Goal: Task Accomplishment & Management: Manage account settings

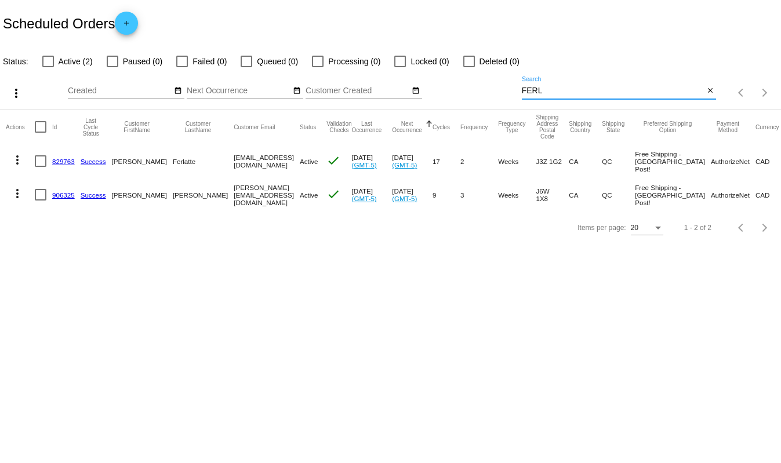
click at [550, 91] on input "FERL" at bounding box center [613, 90] width 183 height 9
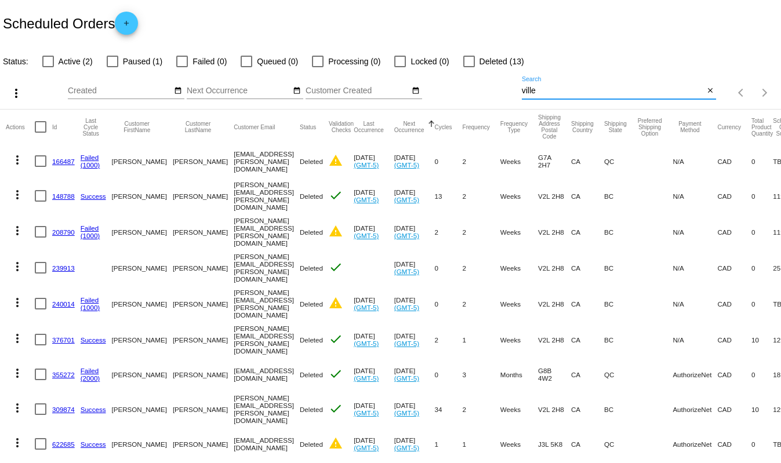
click at [537, 90] on input "ville" at bounding box center [613, 90] width 183 height 9
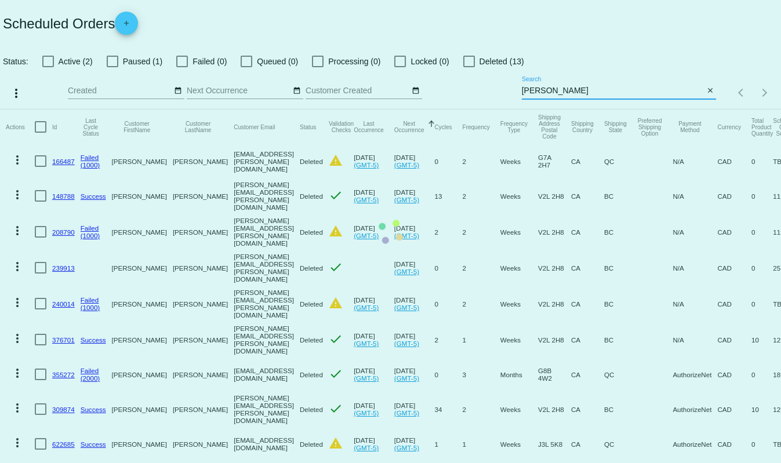
type input "[PERSON_NAME]"
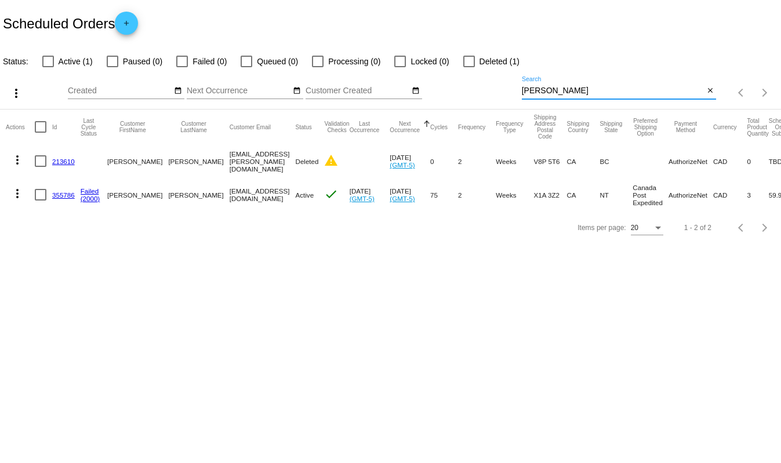
click at [58, 61] on label "Active (1)" at bounding box center [67, 61] width 50 height 14
click at [48, 67] on input "Active (1)" at bounding box center [48, 67] width 1 height 1
checkbox input "true"
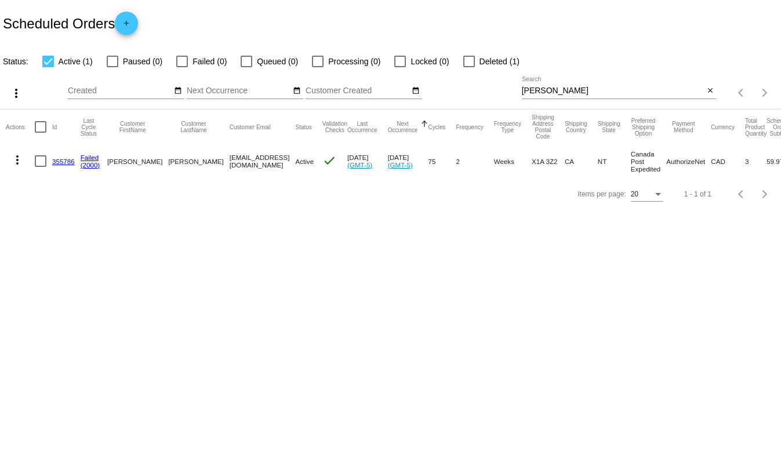
click at [473, 65] on div at bounding box center [469, 62] width 12 height 12
click at [469, 67] on input "Deleted (1)" at bounding box center [468, 67] width 1 height 1
checkbox input "true"
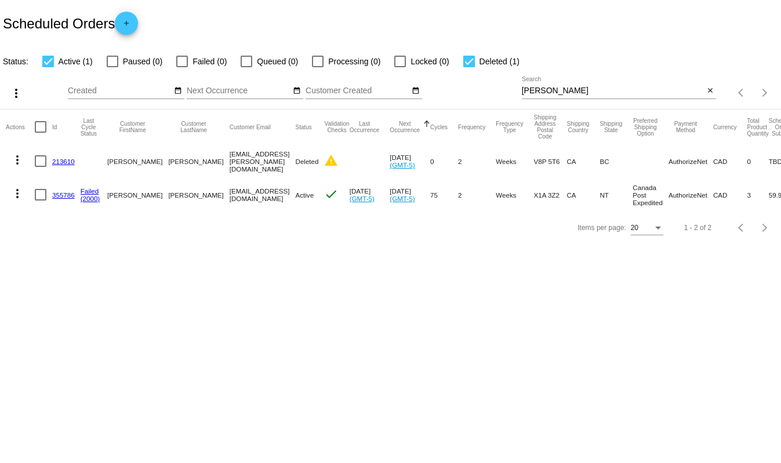
click at [66, 192] on link "355786" at bounding box center [63, 195] width 23 height 8
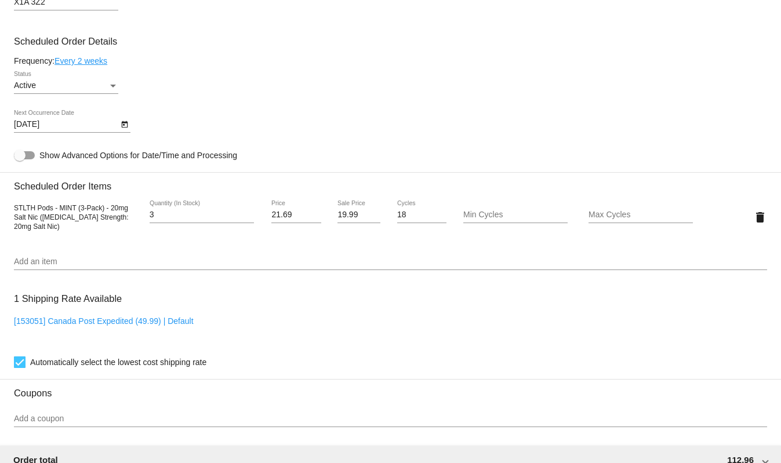
scroll to position [218, 0]
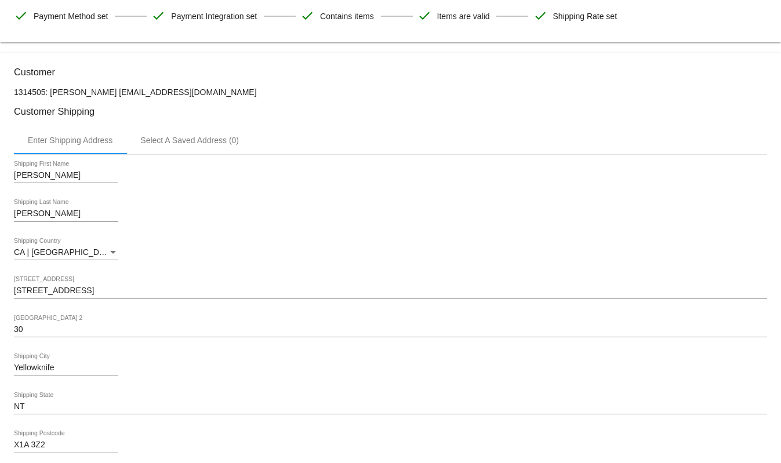
drag, startPoint x: 115, startPoint y: 90, endPoint x: 79, endPoint y: 91, distance: 35.9
click at [79, 91] on p "1314505: [PERSON_NAME] [EMAIL_ADDRESS][DOMAIN_NAME]" at bounding box center [390, 92] width 753 height 9
copy p "[PERSON_NAME]"
click at [487, 88] on p "1314505: [PERSON_NAME] [EMAIL_ADDRESS][DOMAIN_NAME]" at bounding box center [390, 92] width 753 height 9
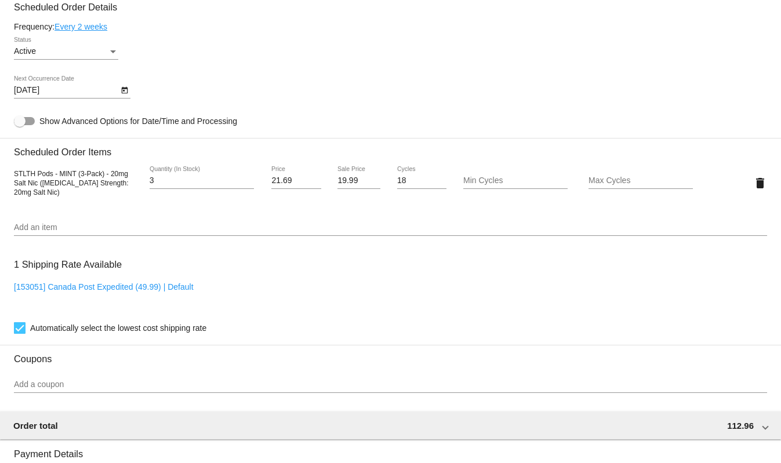
scroll to position [724, 0]
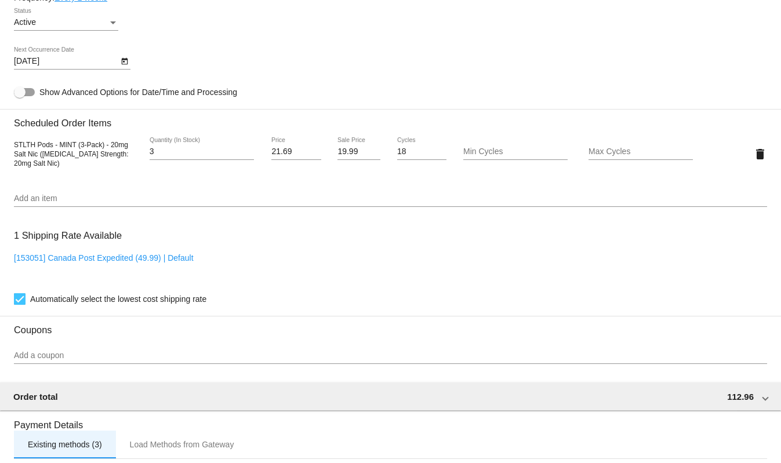
click at [78, 446] on div "Existing methods (3)" at bounding box center [65, 444] width 74 height 9
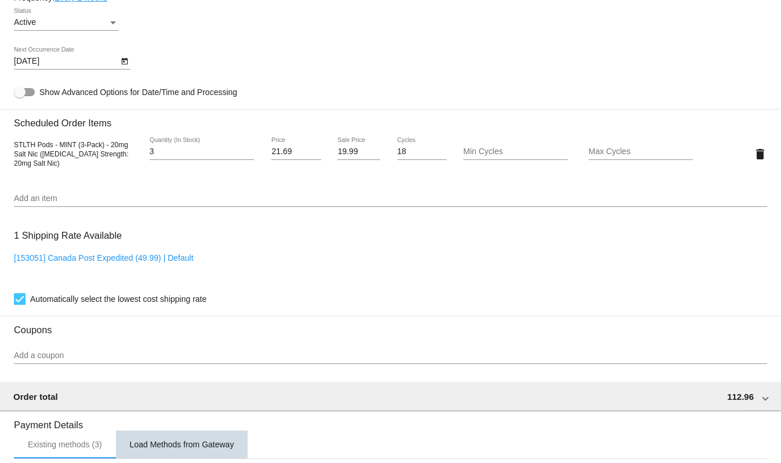
click at [163, 447] on div "Load Methods from Gateway" at bounding box center [182, 444] width 104 height 9
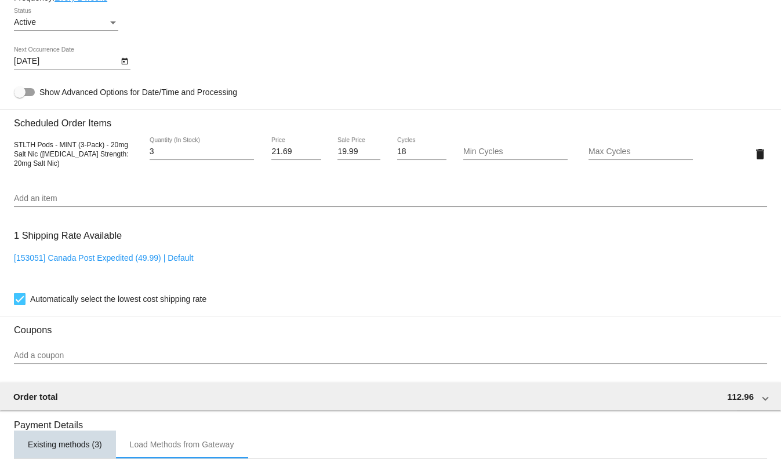
click at [59, 441] on div "Existing methods (3)" at bounding box center [65, 445] width 102 height 28
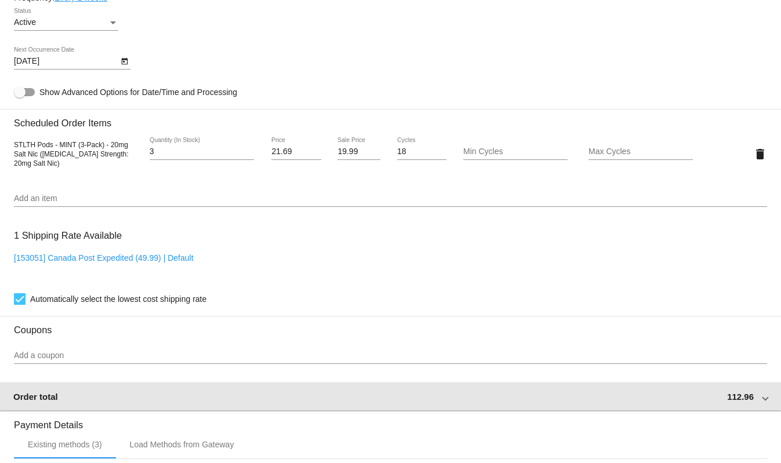
click at [748, 402] on div "Order total 112.96" at bounding box center [388, 397] width 750 height 10
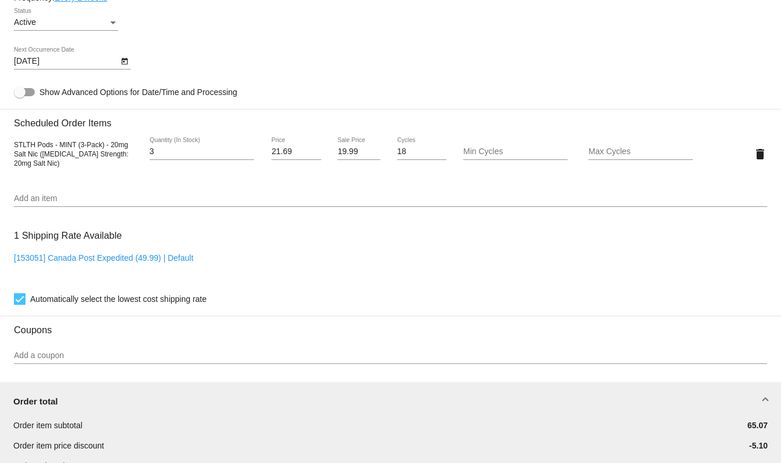
click at [752, 400] on div "Order total" at bounding box center [388, 402] width 750 height 10
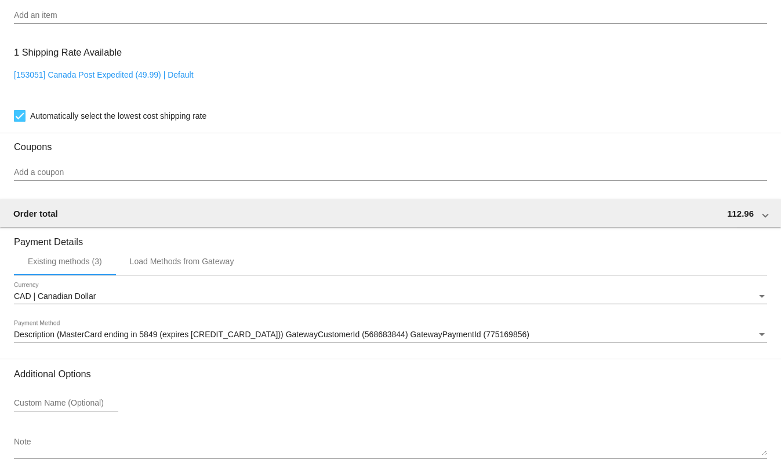
scroll to position [969, 0]
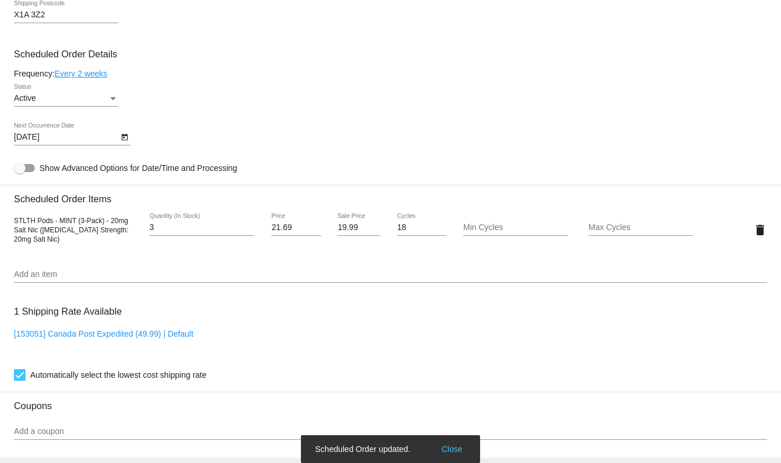
scroll to position [650, 0]
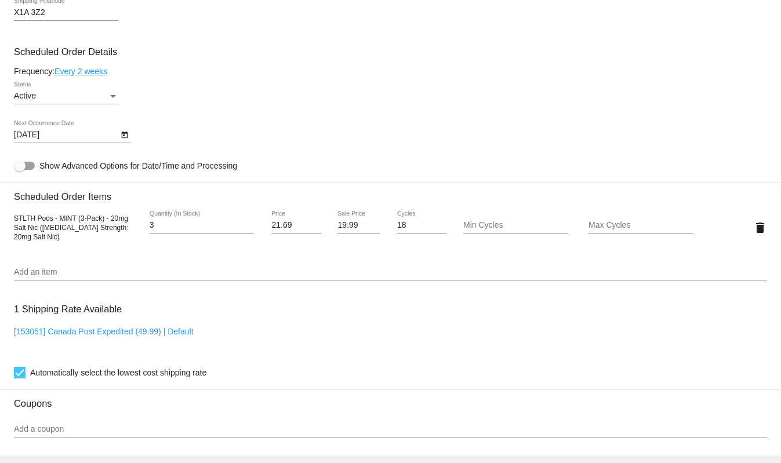
click at [143, 332] on link "[153051] Canada Post Expedited (49.99) | Default" at bounding box center [104, 331] width 180 height 9
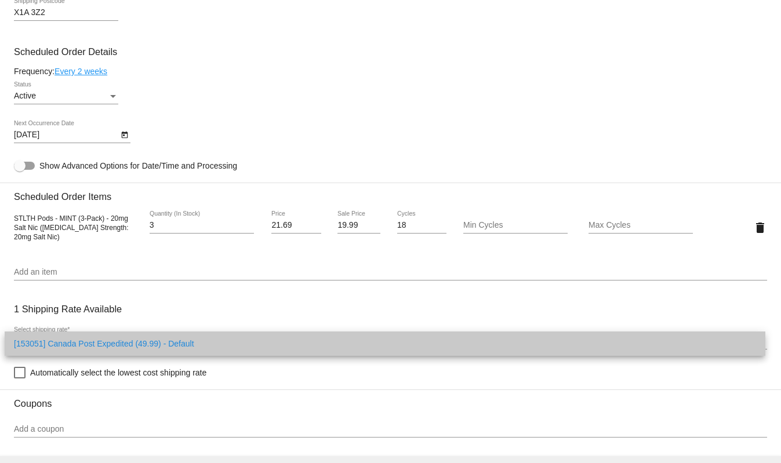
click at [176, 342] on span "[153051] Canada Post Expedited (49.99) - Default" at bounding box center [385, 344] width 742 height 24
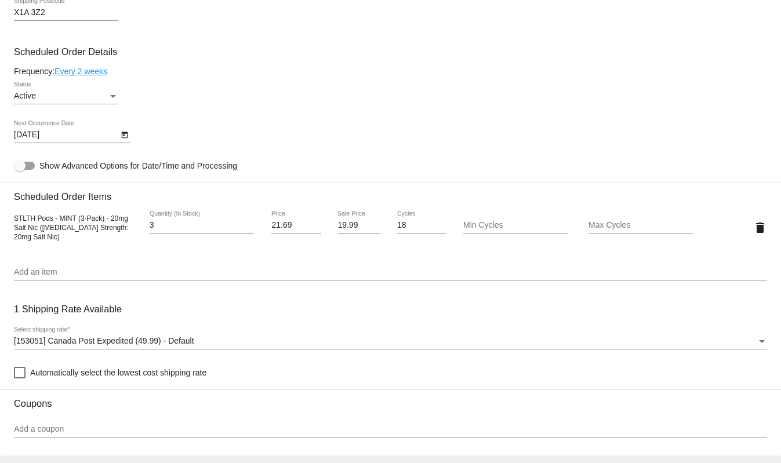
click at [71, 330] on div "[153051] Canada Post Expedited (49.99) - Default Select shipping rate *" at bounding box center [390, 338] width 753 height 23
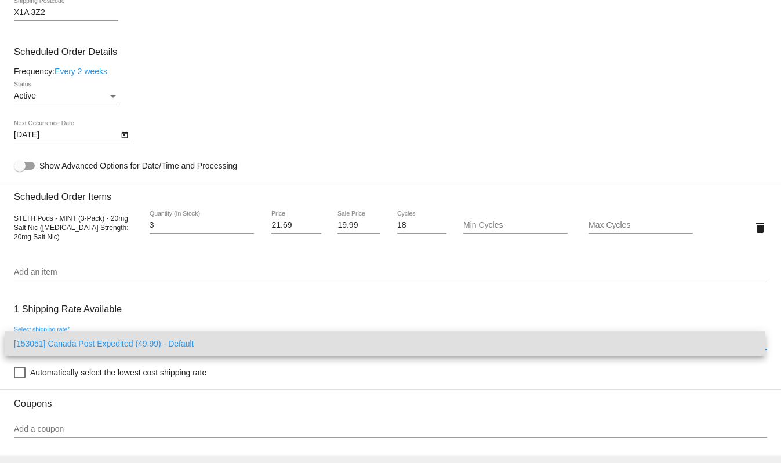
click at [19, 377] on div at bounding box center [390, 231] width 781 height 463
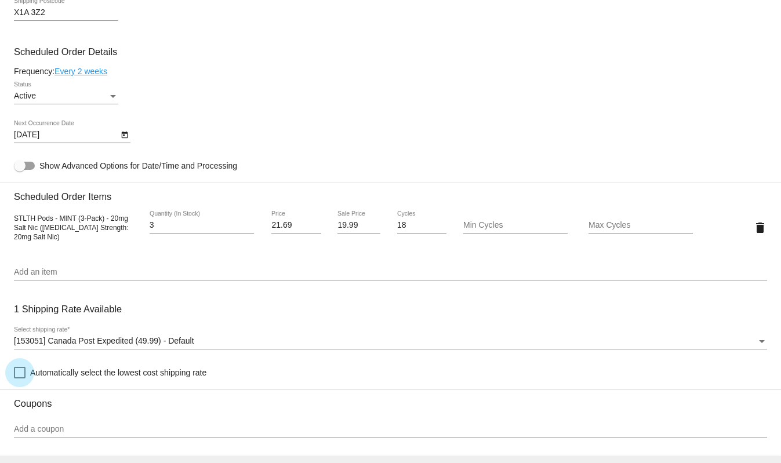
click at [19, 377] on div at bounding box center [20, 373] width 12 height 12
click at [19, 379] on input "Automatically select the lowest cost shipping rate" at bounding box center [19, 379] width 1 height 1
checkbox input "true"
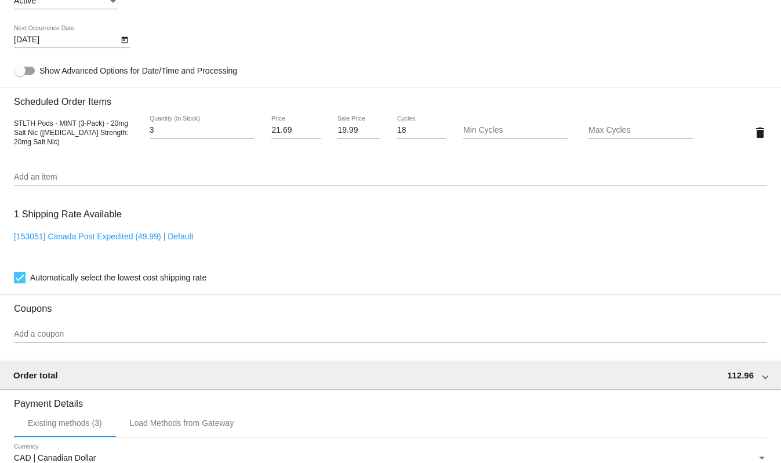
scroll to position [747, 0]
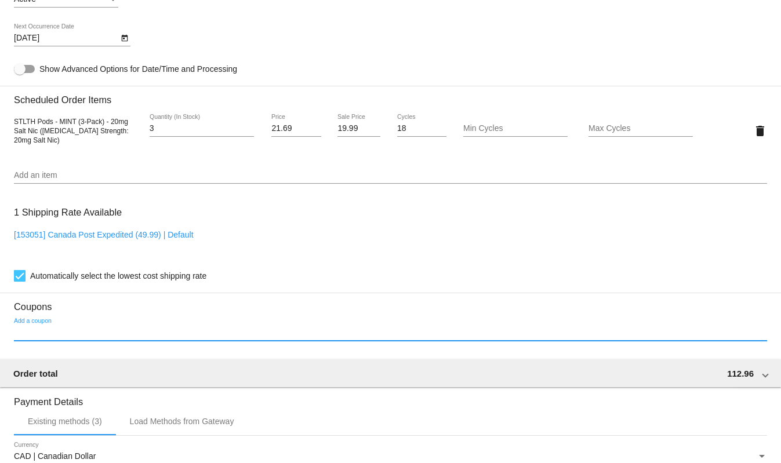
click at [184, 334] on input "Add a coupon" at bounding box center [390, 332] width 753 height 9
click at [138, 334] on input "Add a coupon" at bounding box center [390, 332] width 753 height 9
click at [38, 324] on div "Add a coupon" at bounding box center [390, 329] width 753 height 23
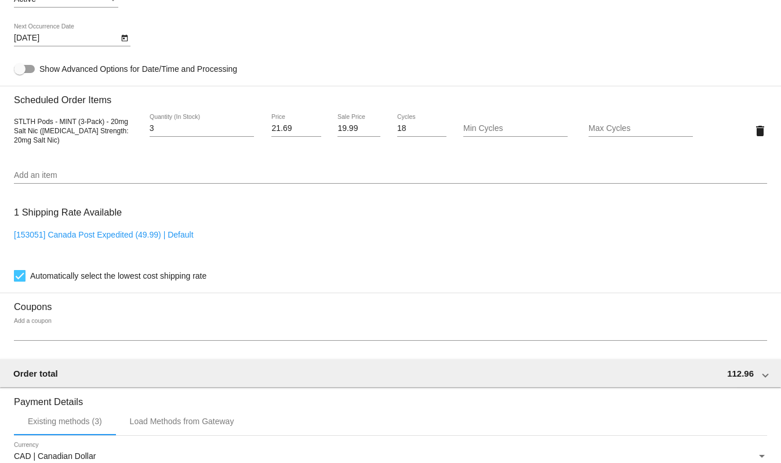
click at [38, 319] on section "Coupons Add a coupon" at bounding box center [390, 322] width 753 height 59
click at [38, 320] on div "Add a coupon" at bounding box center [390, 329] width 753 height 23
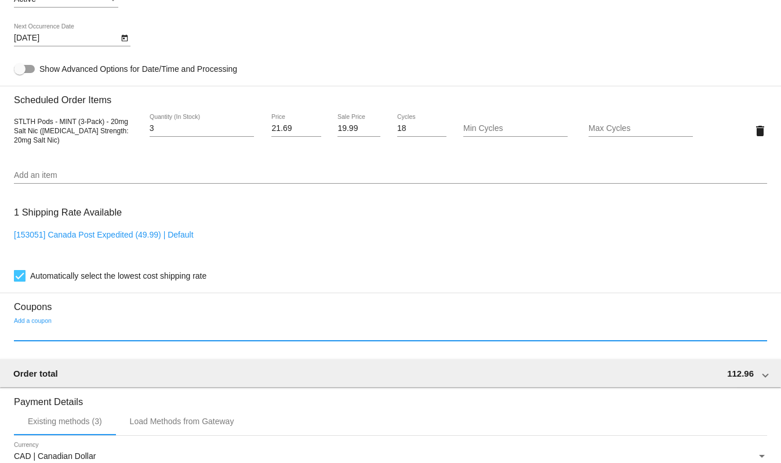
click at [45, 334] on input "Add a coupon" at bounding box center [390, 332] width 753 height 9
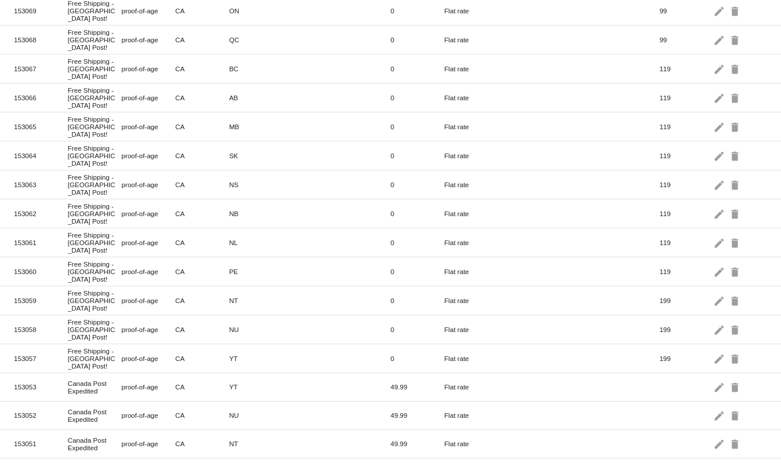
scroll to position [227, 0]
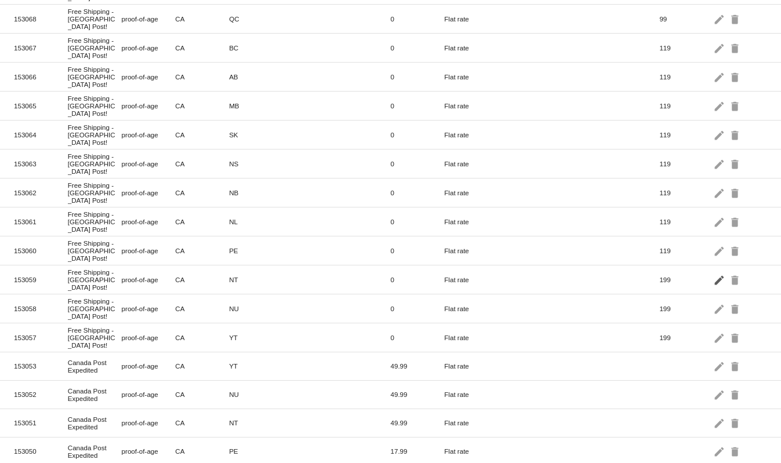
click at [714, 271] on mat-icon "edit" at bounding box center [720, 280] width 14 height 18
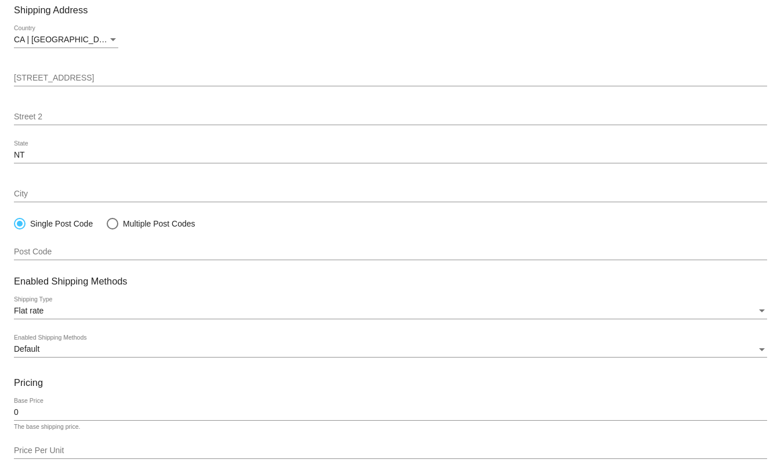
scroll to position [198, 0]
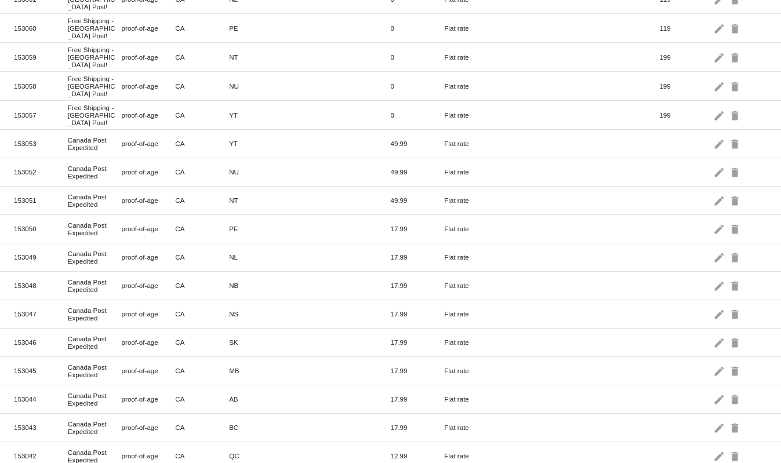
scroll to position [392, 0]
click at [713, 248] on mat-icon "edit" at bounding box center [720, 257] width 14 height 18
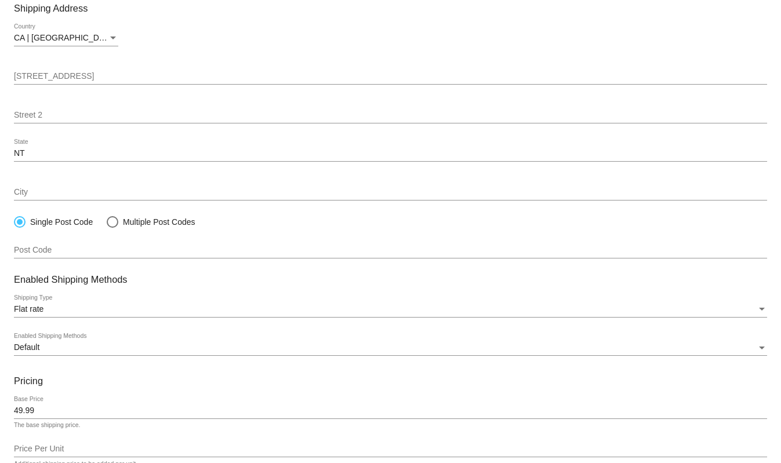
scroll to position [198, 0]
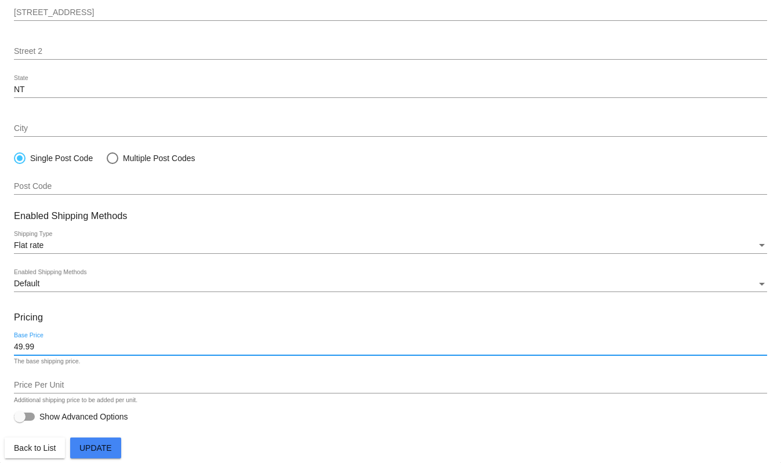
click at [17, 343] on input "49.99" at bounding box center [390, 347] width 753 height 9
type input "29.99"
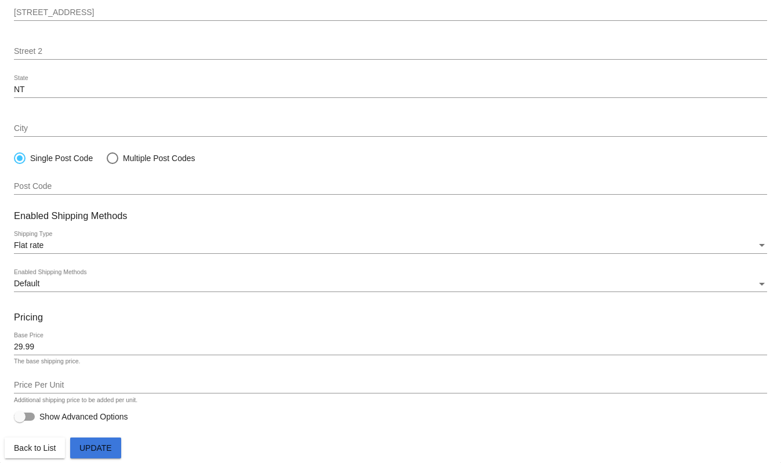
click at [97, 452] on span "Update" at bounding box center [95, 448] width 32 height 9
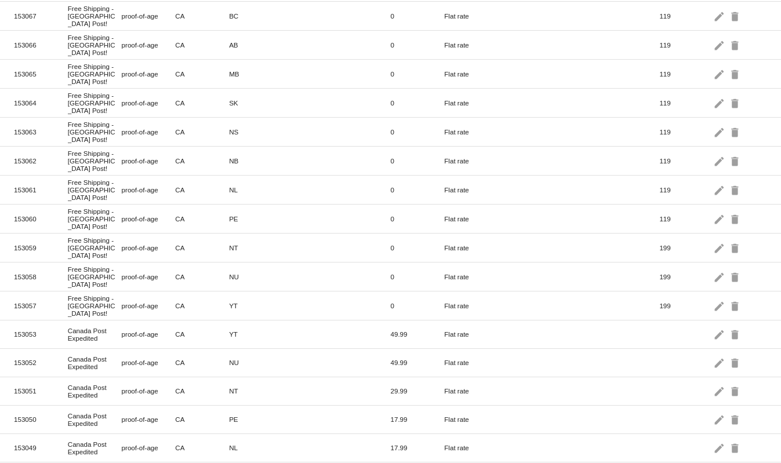
scroll to position [260, 0]
click at [713, 352] on mat-icon "edit" at bounding box center [720, 361] width 14 height 18
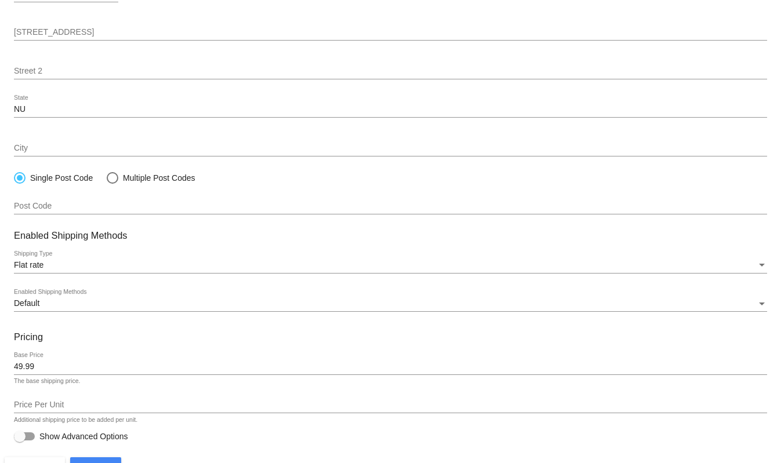
scroll to position [198, 0]
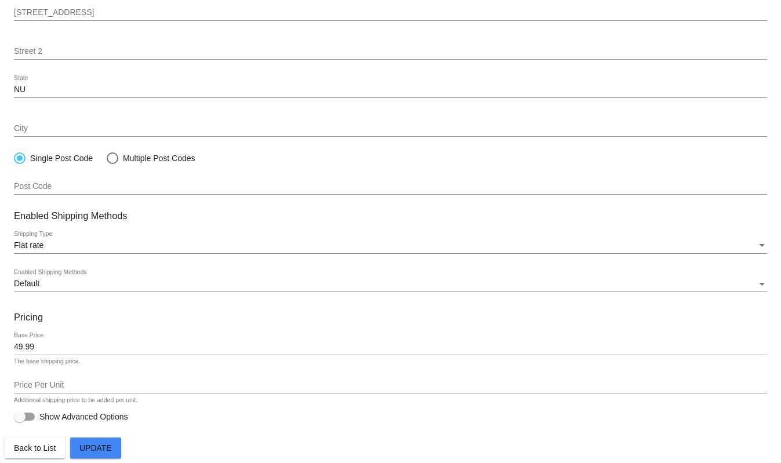
click at [20, 345] on input "49.99" at bounding box center [390, 347] width 753 height 9
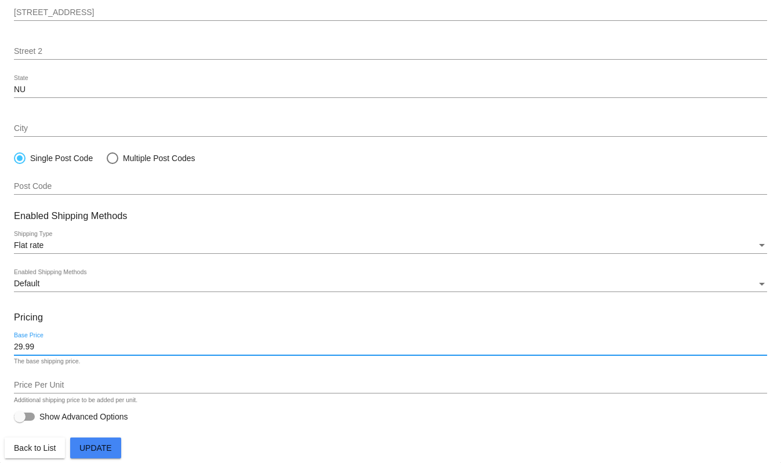
type input "29.99"
click at [96, 450] on span "Update" at bounding box center [95, 448] width 32 height 9
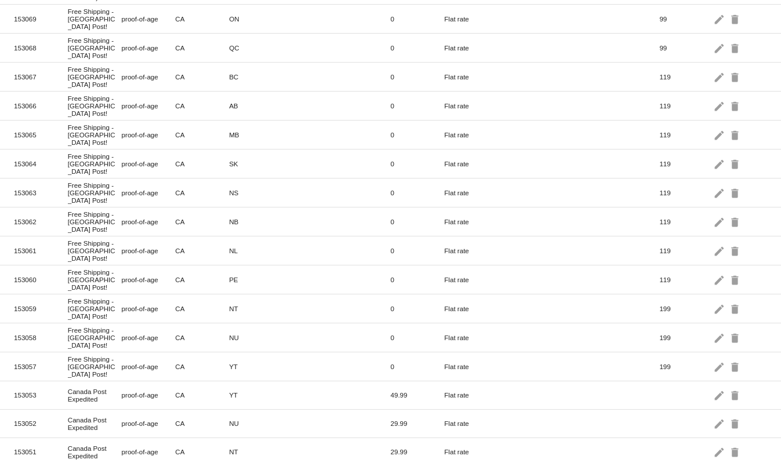
drag, startPoint x: 770, startPoint y: 184, endPoint x: 774, endPoint y: 192, distance: 9.1
click at [774, 192] on section "Id Name Class Country State City Postcode Base Price Shipping Carrier PricePerU…" at bounding box center [390, 335] width 781 height 890
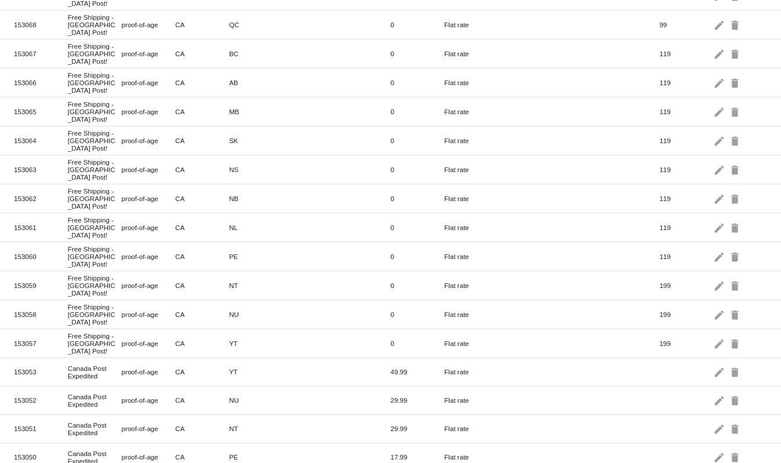
scroll to position [266, 0]
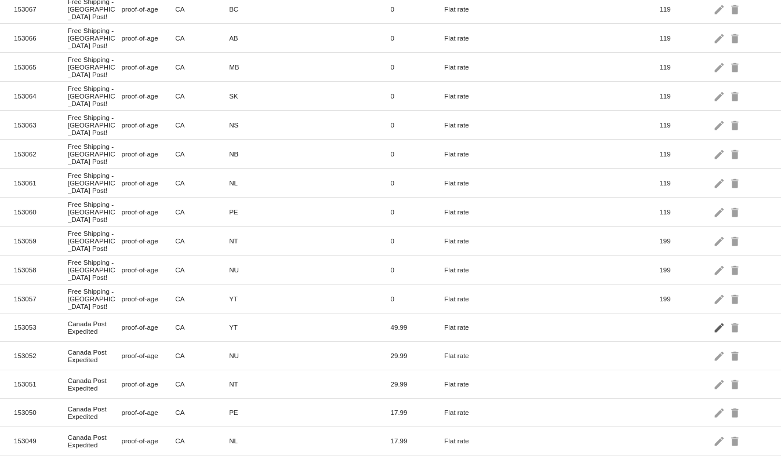
click at [713, 318] on mat-icon "edit" at bounding box center [720, 327] width 14 height 18
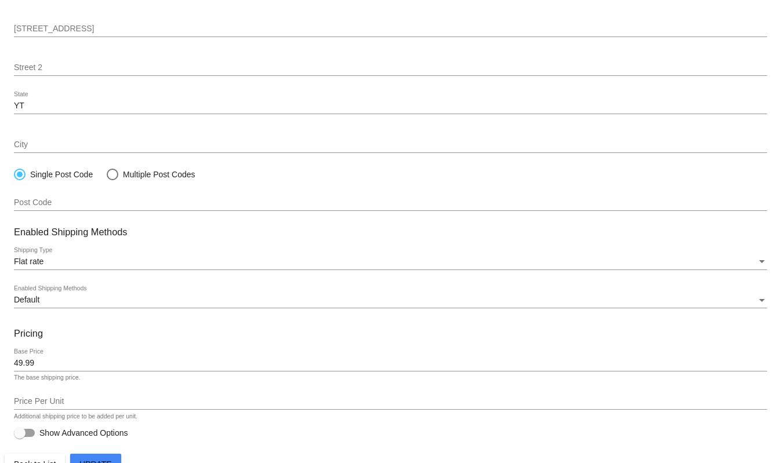
scroll to position [198, 0]
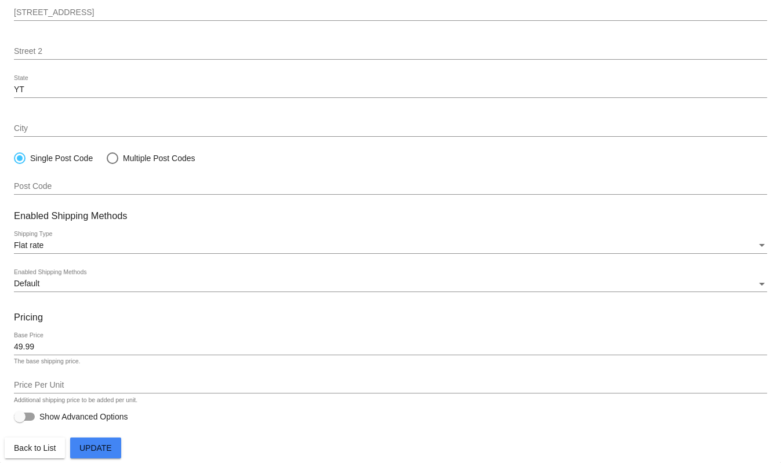
click at [18, 347] on input "49.99" at bounding box center [390, 347] width 753 height 9
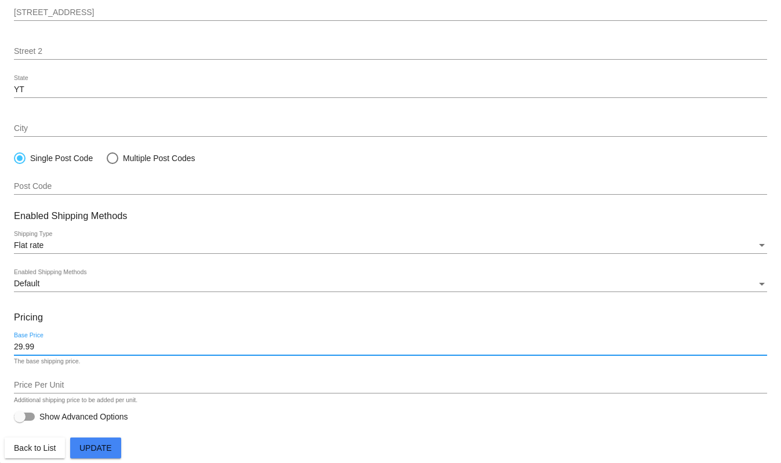
type input "29.99"
click at [96, 446] on span "Update" at bounding box center [95, 448] width 32 height 9
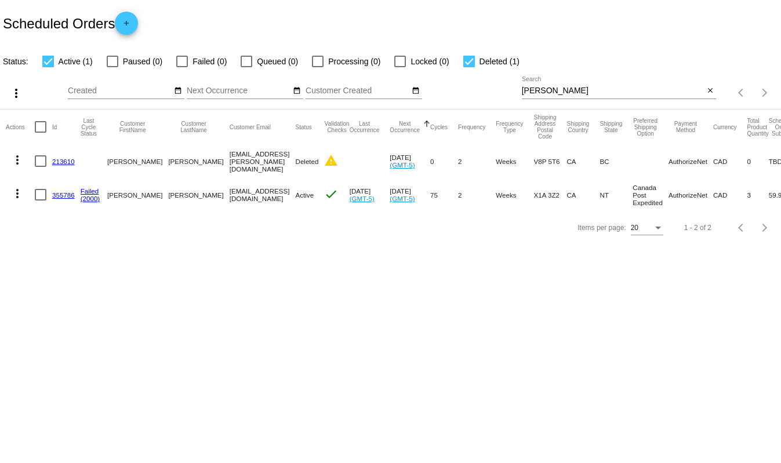
click at [59, 195] on link "355786" at bounding box center [63, 195] width 23 height 8
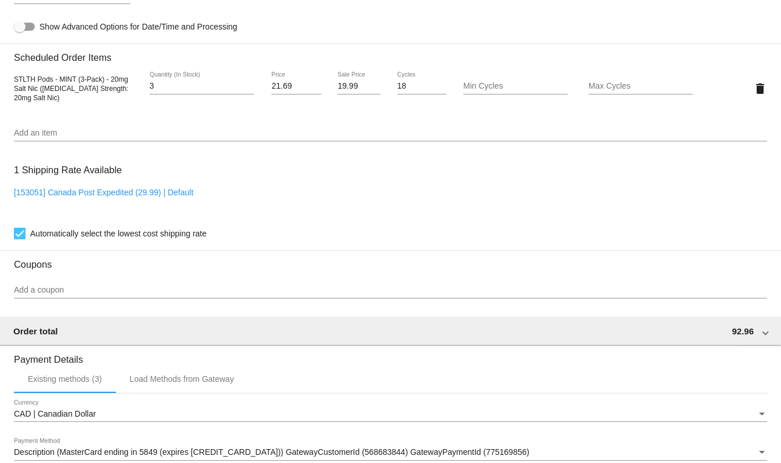
scroll to position [837, 0]
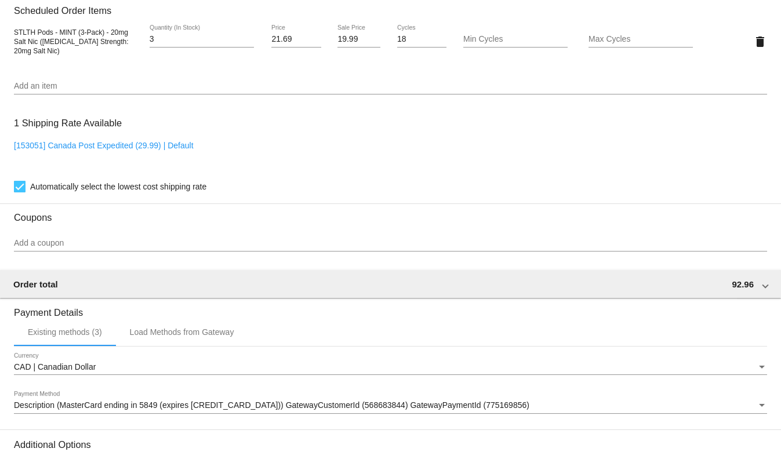
click at [21, 191] on div at bounding box center [20, 187] width 12 height 12
click at [20, 192] on input "Automatically select the lowest cost shipping rate" at bounding box center [19, 192] width 1 height 1
checkbox input "false"
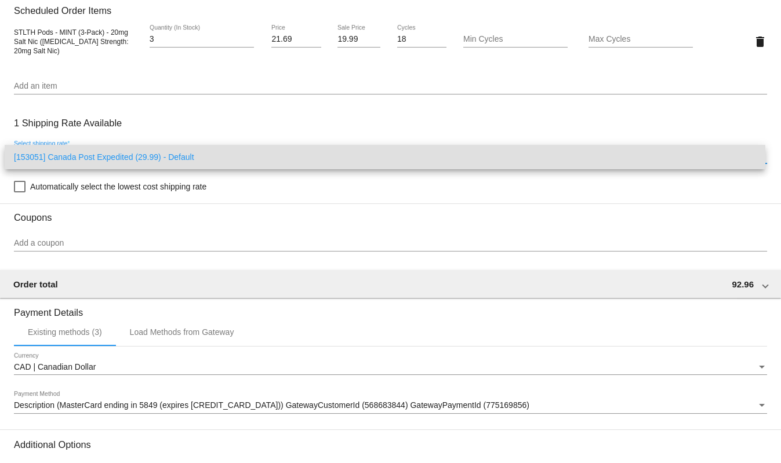
click at [486, 212] on div at bounding box center [390, 231] width 781 height 463
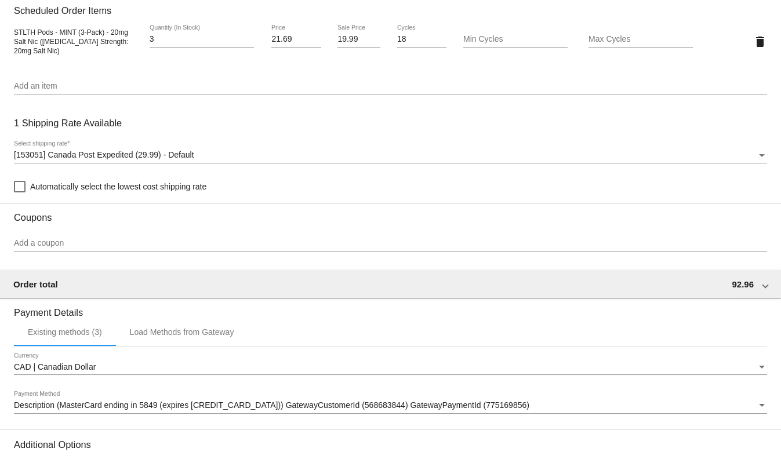
scroll to position [969, 0]
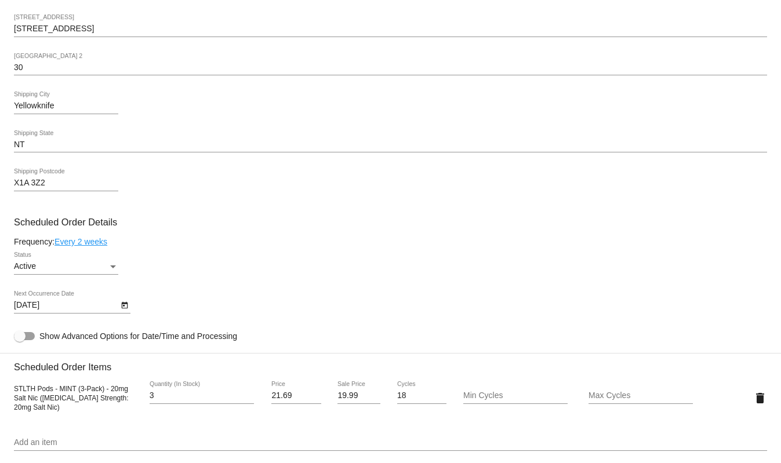
scroll to position [548, 0]
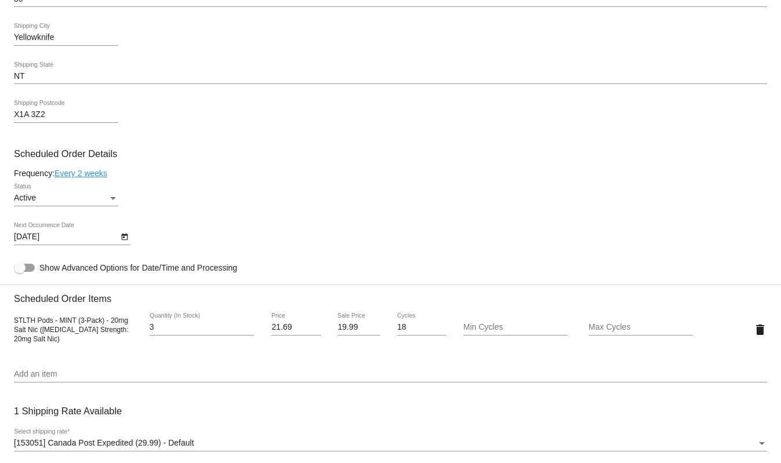
click at [120, 212] on div "Active Status" at bounding box center [390, 200] width 753 height 33
click at [127, 240] on icon "Open calendar" at bounding box center [124, 237] width 6 height 7
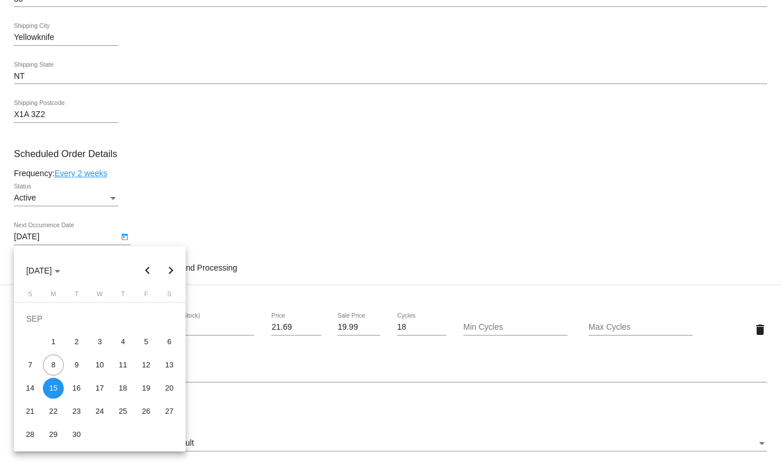
drag, startPoint x: 776, startPoint y: 234, endPoint x: 776, endPoint y: 275, distance: 40.6
click at [776, 275] on div at bounding box center [390, 231] width 781 height 463
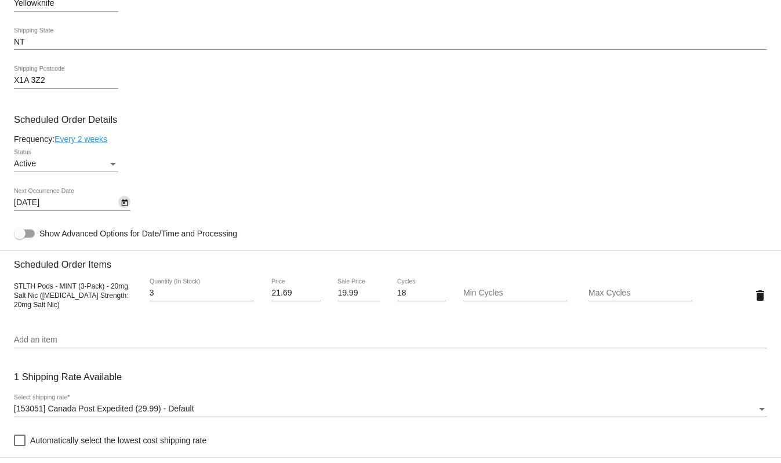
scroll to position [573, 0]
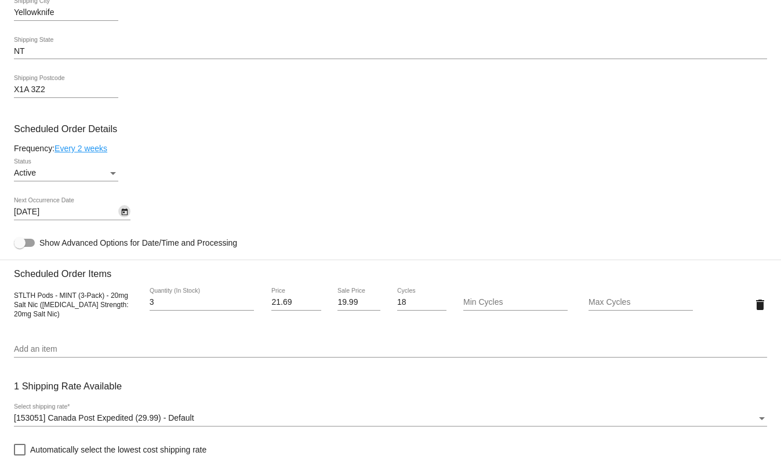
click at [125, 208] on icon "Open calendar" at bounding box center [125, 212] width 8 height 14
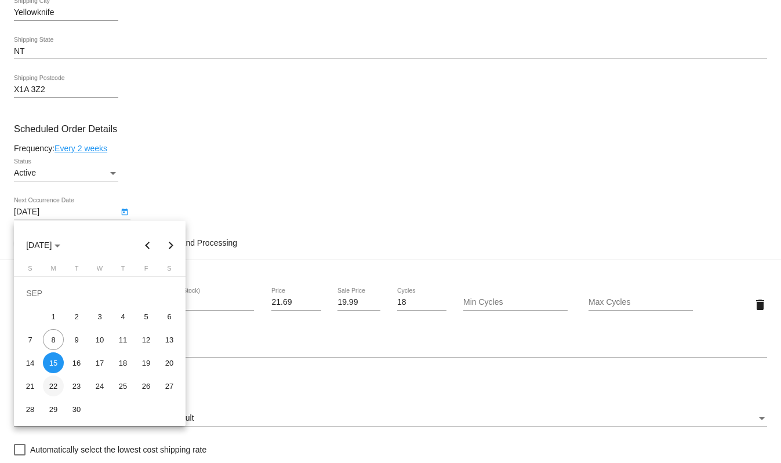
click at [50, 386] on div "22" at bounding box center [53, 386] width 21 height 21
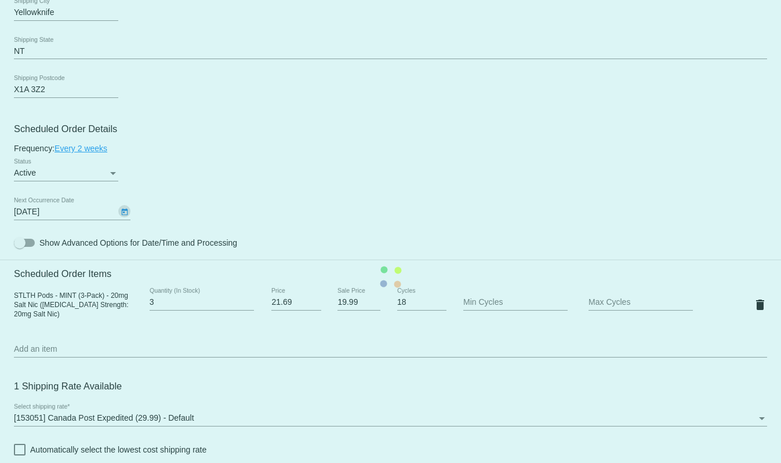
type input "9/22/2025"
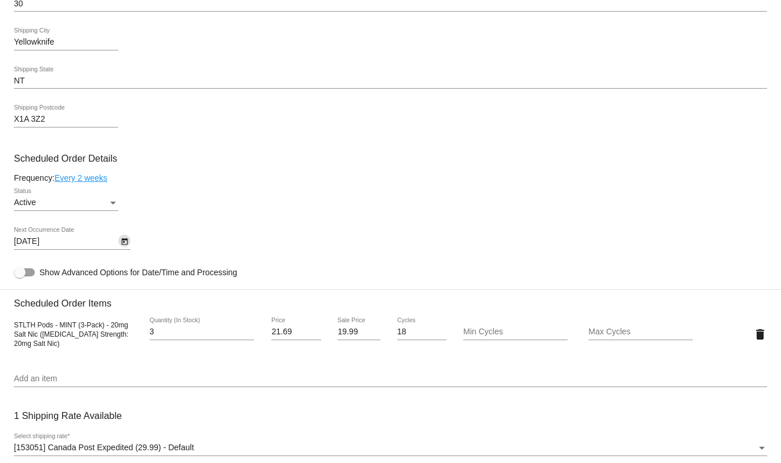
scroll to position [969, 0]
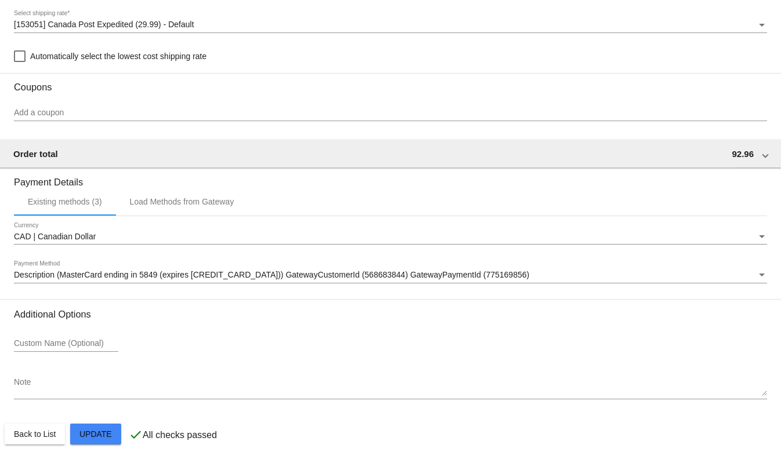
drag, startPoint x: 776, startPoint y: 224, endPoint x: 777, endPoint y: 421, distance: 197.1
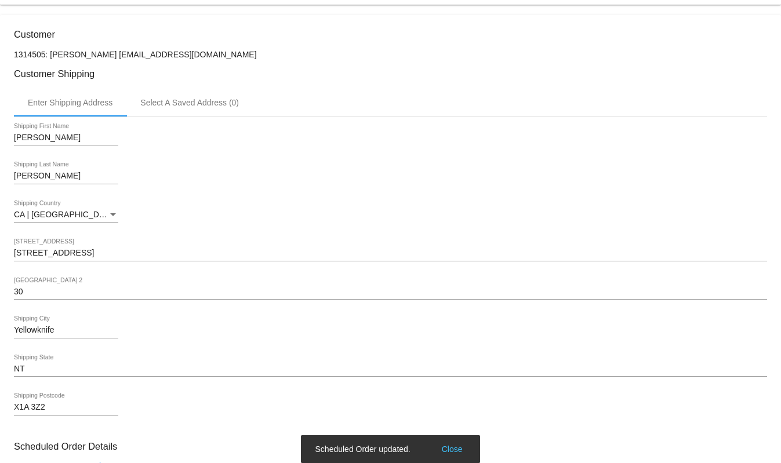
scroll to position [239, 0]
